Goal: Transaction & Acquisition: Book appointment/travel/reservation

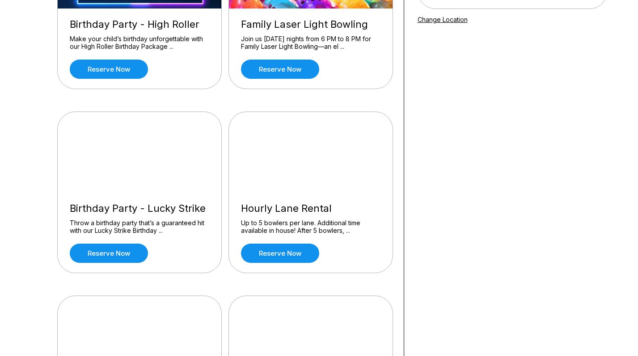
scroll to position [176, 0]
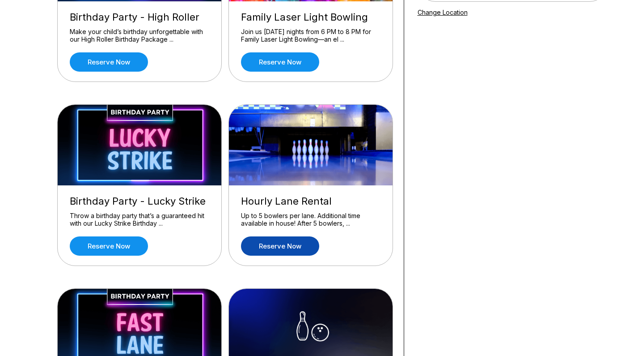
click at [293, 247] on link "Reserve now" at bounding box center [280, 245] width 78 height 19
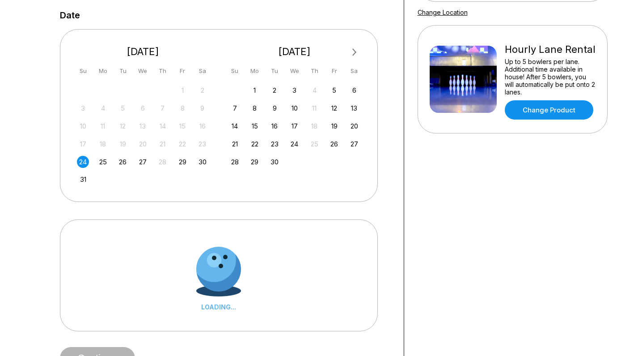
scroll to position [0, 0]
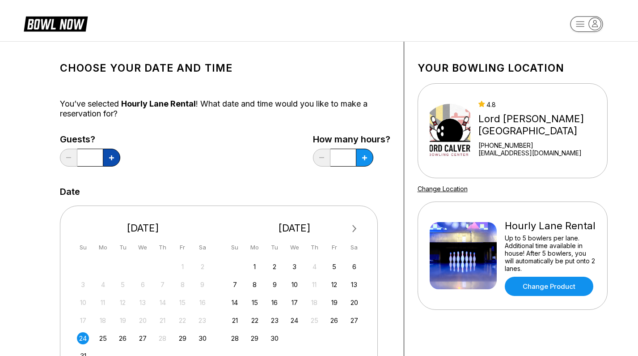
click at [113, 160] on icon at bounding box center [111, 157] width 5 height 5
type input "*"
click at [120, 163] on button at bounding box center [111, 158] width 17 height 18
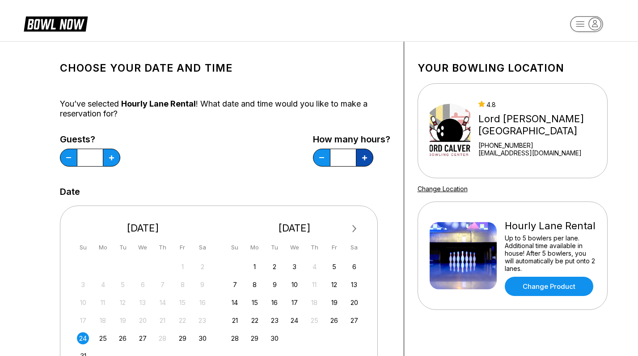
click at [114, 157] on icon at bounding box center [111, 157] width 5 height 5
type input "*"
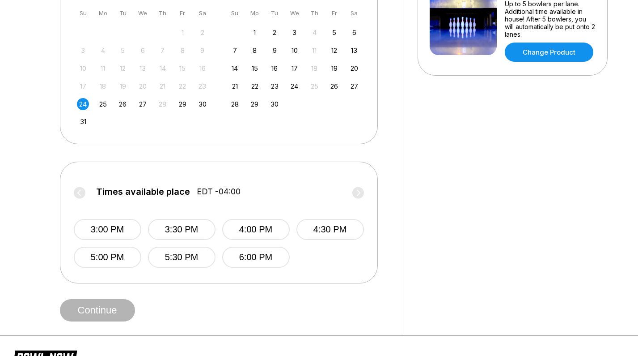
scroll to position [235, 0]
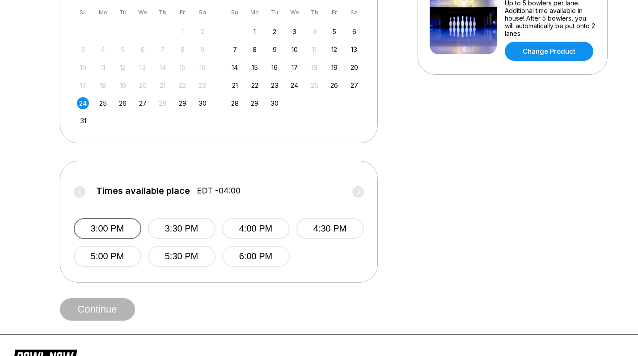
click at [119, 229] on button "3:00 PM" at bounding box center [108, 228] width 68 height 21
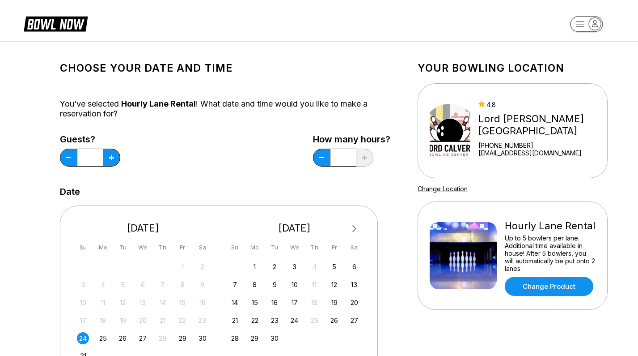
scroll to position [0, 0]
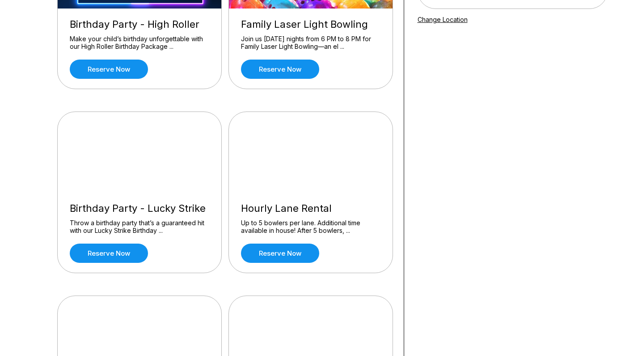
scroll to position [165, 0]
